Goal: Find specific page/section: Find specific page/section

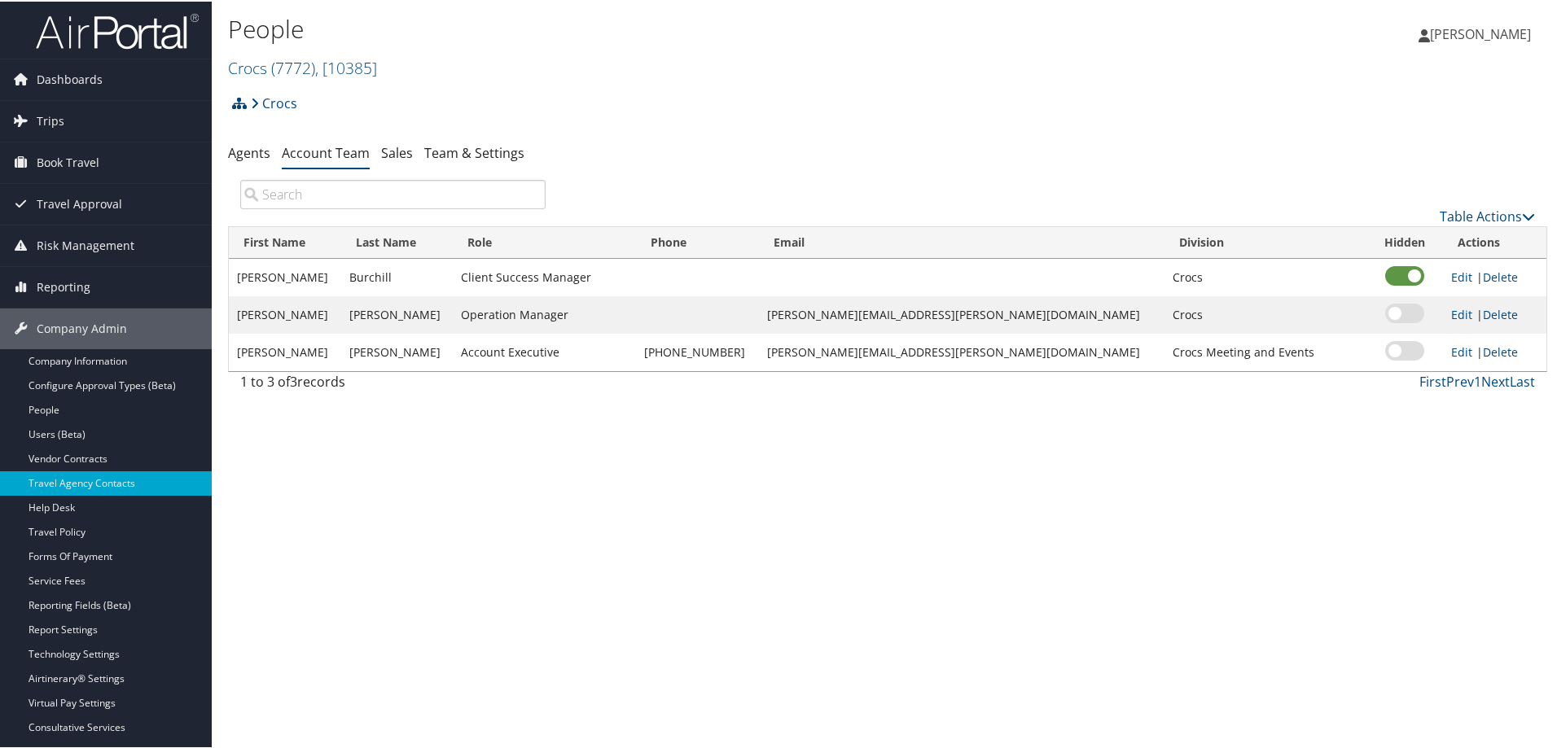
click at [261, 55] on h2 "Crocs ( 7772 ) , [ 10385 ]" at bounding box center [667, 65] width 879 height 28
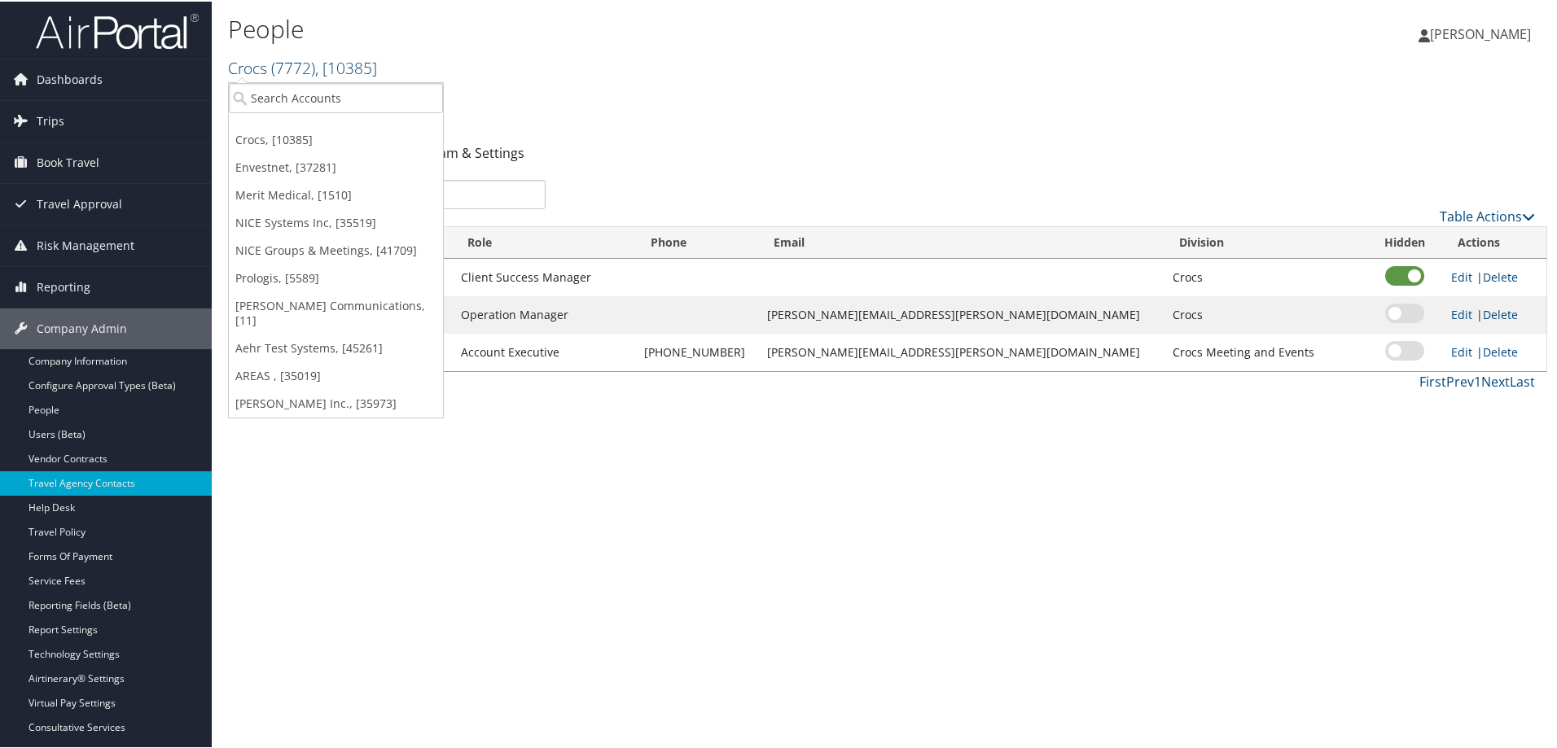
click at [260, 64] on link "Crocs ( 7772 ) , [ 10385 ]" at bounding box center [302, 66] width 149 height 22
click at [291, 100] on input "search" at bounding box center [336, 96] width 214 height 30
type input "godadd"
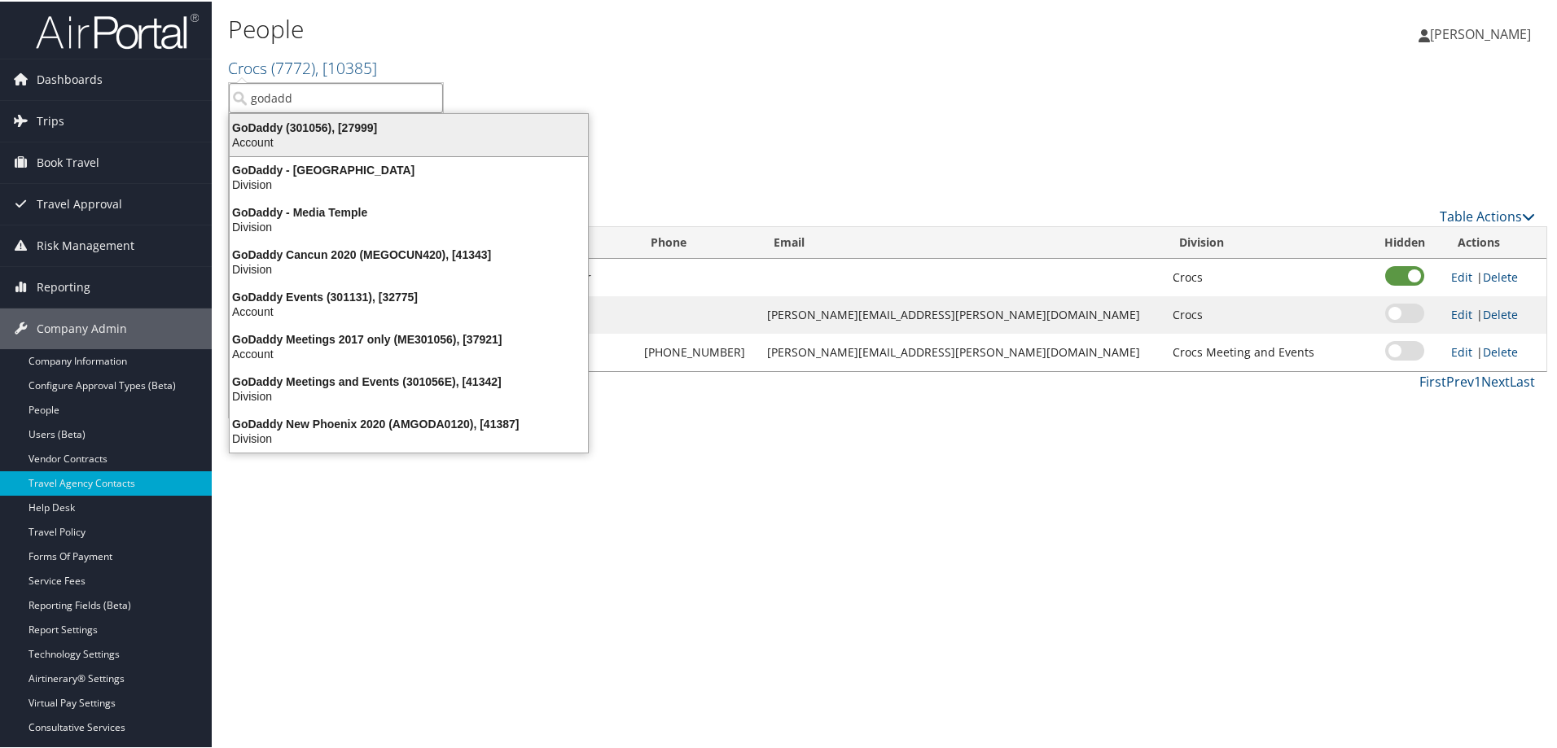
click at [276, 131] on div "GoDaddy (301056), [27999]" at bounding box center [409, 126] width 378 height 15
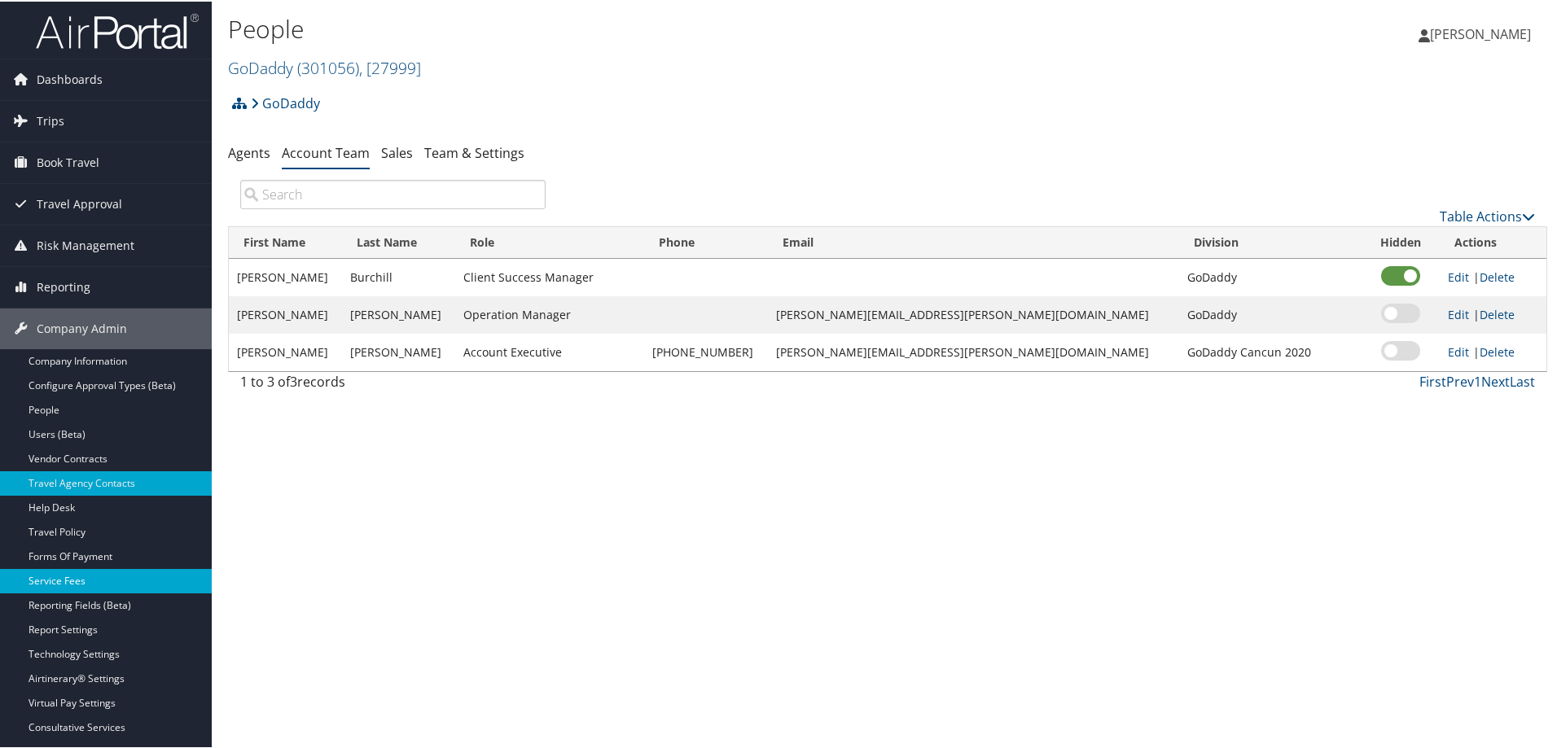
click at [92, 577] on link "Service Fees" at bounding box center [106, 579] width 212 height 24
